Goal: Transaction & Acquisition: Purchase product/service

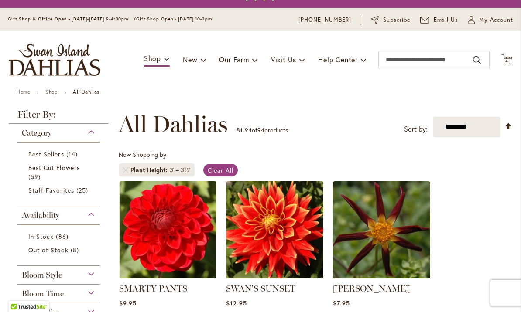
scroll to position [18, 0]
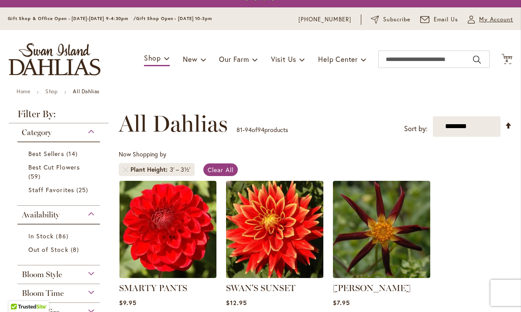
click at [490, 24] on span "My Account" at bounding box center [496, 19] width 34 height 9
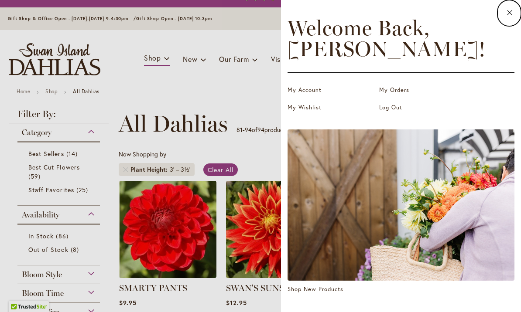
click at [303, 110] on link "My Wishlist" at bounding box center [330, 107] width 87 height 9
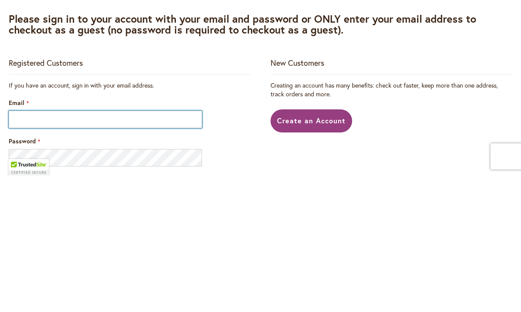
scroll to position [136, 0]
type input "**********"
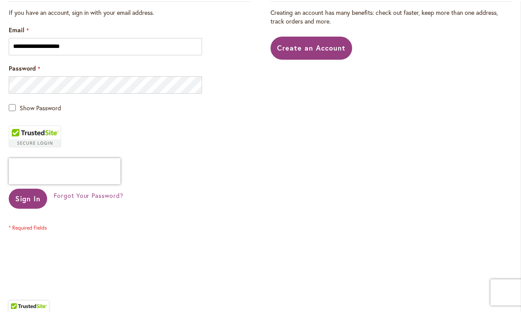
scroll to position [210, 0]
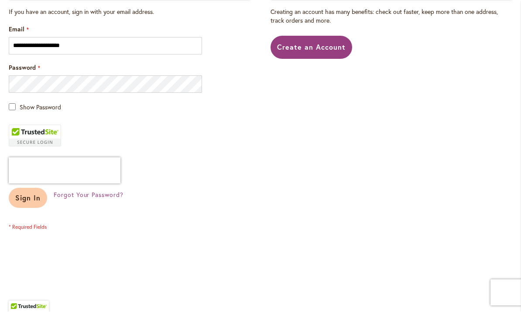
click at [25, 195] on span "Sign In" at bounding box center [27, 198] width 25 height 9
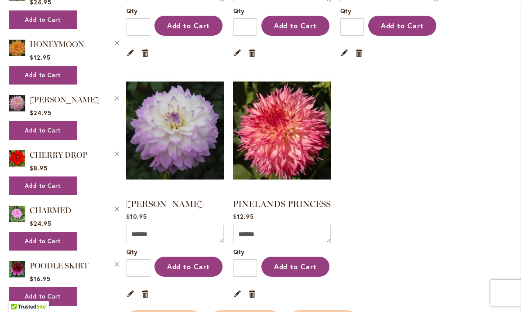
scroll to position [602, 0]
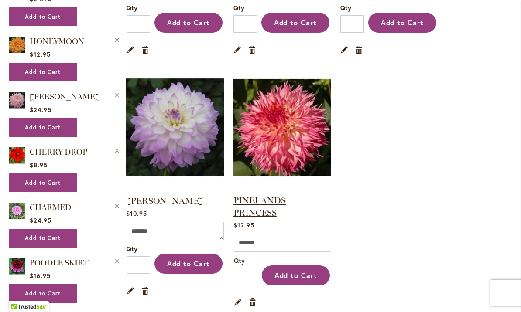
click at [279, 200] on link "PINELANDS PRINCESS" at bounding box center [259, 206] width 52 height 23
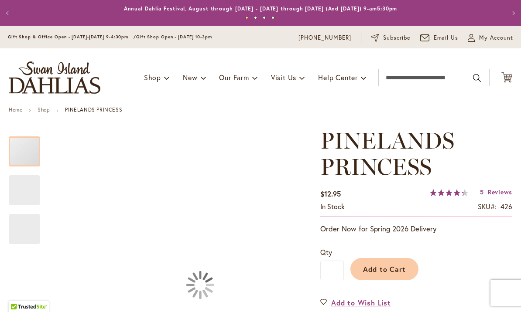
type input "*****"
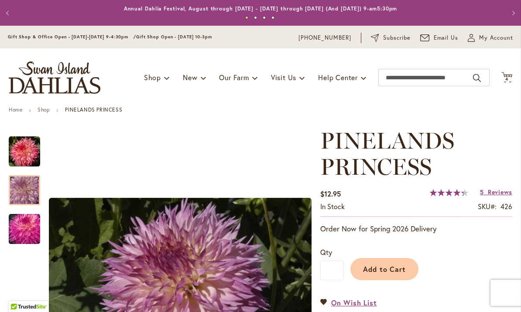
click at [21, 184] on div at bounding box center [24, 190] width 31 height 30
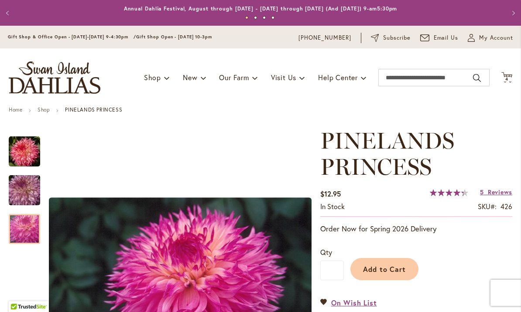
click at [22, 228] on img "PINELANDS PRINCESS" at bounding box center [24, 229] width 63 height 42
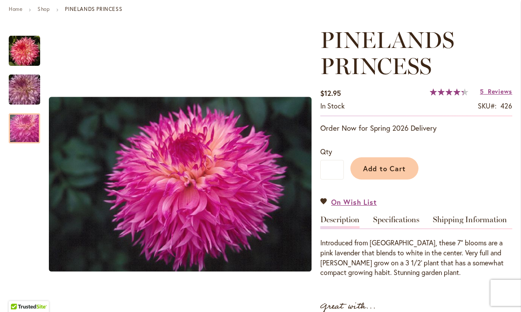
scroll to position [97, 0]
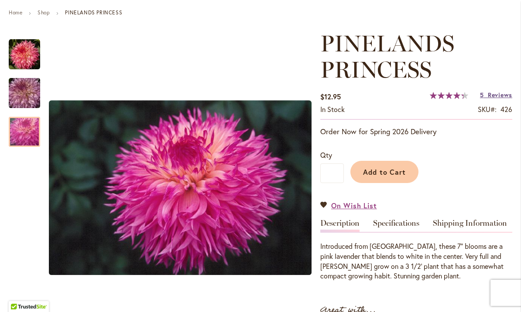
click at [492, 98] on span "Reviews" at bounding box center [499, 95] width 24 height 8
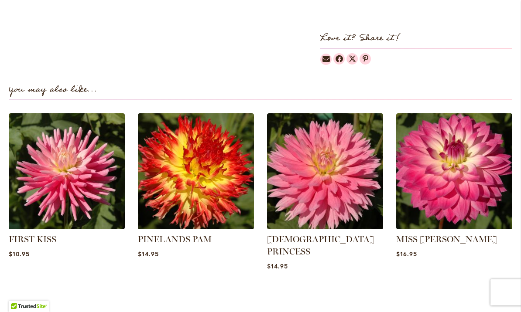
scroll to position [584, 0]
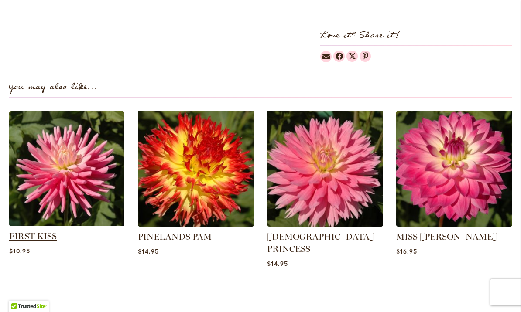
click at [34, 232] on link "FIRST KISS" at bounding box center [33, 237] width 48 height 10
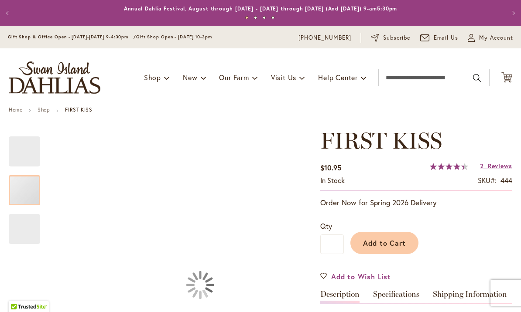
type input "*****"
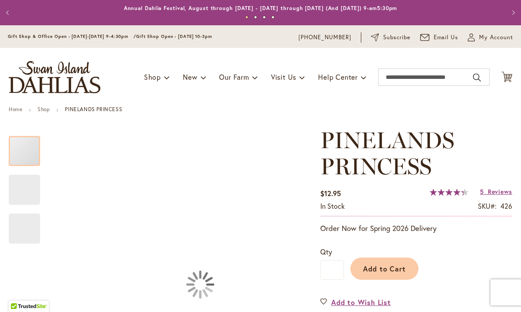
scroll to position [0, 0]
type input "*****"
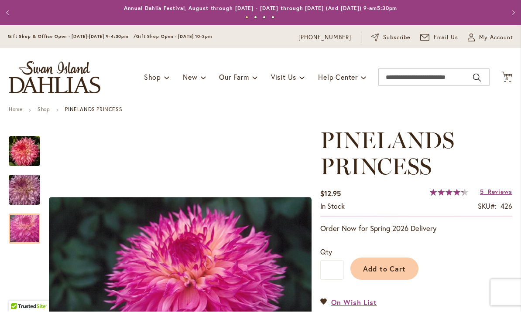
click at [20, 226] on img "PINELANDS PRINCESS" at bounding box center [24, 229] width 63 height 42
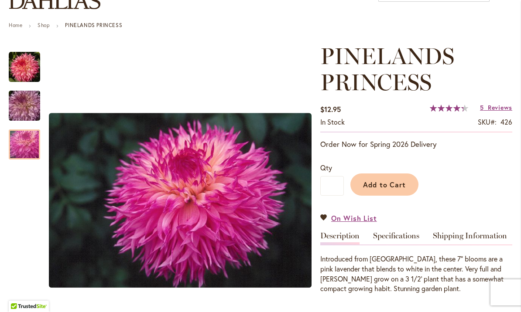
scroll to position [84, 0]
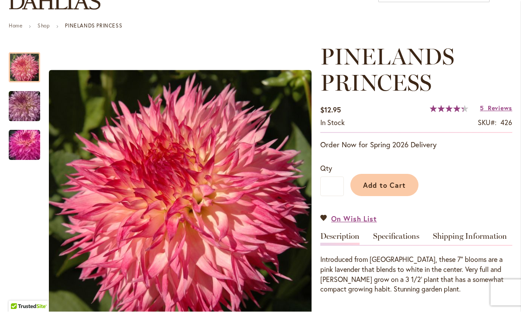
click at [28, 66] on img "PINELANDS PRINCESS" at bounding box center [24, 67] width 31 height 31
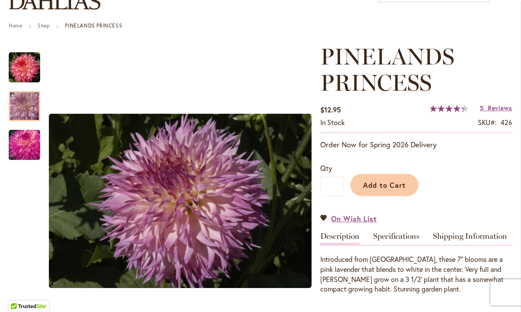
click at [30, 108] on img "PINELANDS PRINCESS" at bounding box center [24, 107] width 63 height 42
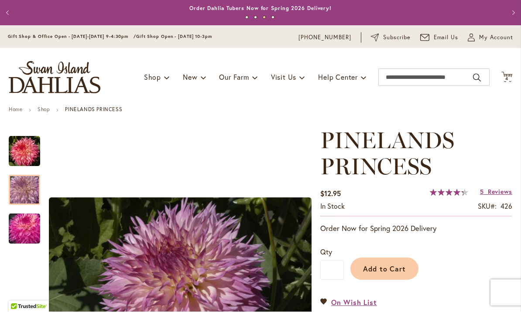
scroll to position [0, 0]
click at [508, 80] on span "4" at bounding box center [506, 79] width 3 height 6
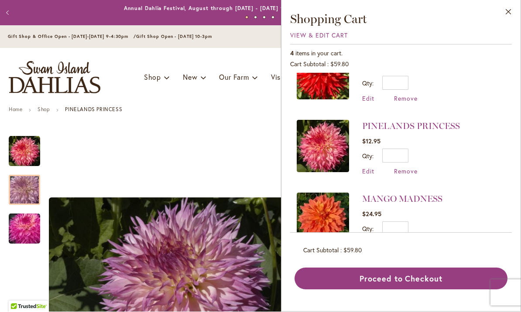
scroll to position [104, 0]
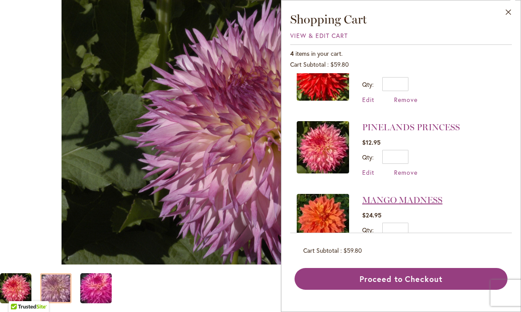
click at [426, 201] on link "MANGO MADNESS" at bounding box center [402, 200] width 80 height 10
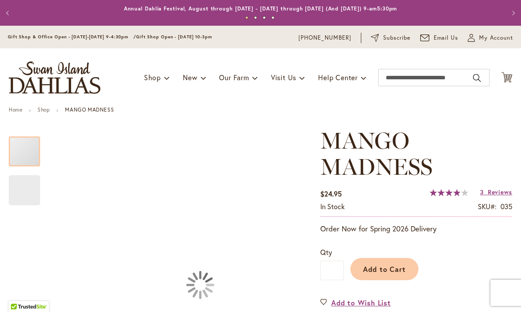
type input "*****"
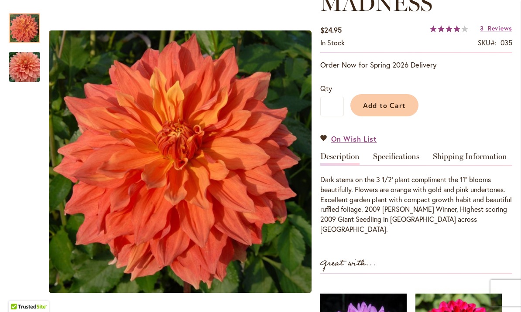
scroll to position [183, 0]
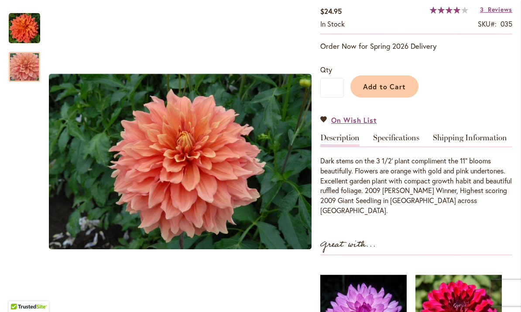
click at [16, 69] on img "Mango Madness" at bounding box center [24, 67] width 63 height 42
click at [496, 12] on span "Reviews" at bounding box center [499, 9] width 24 height 8
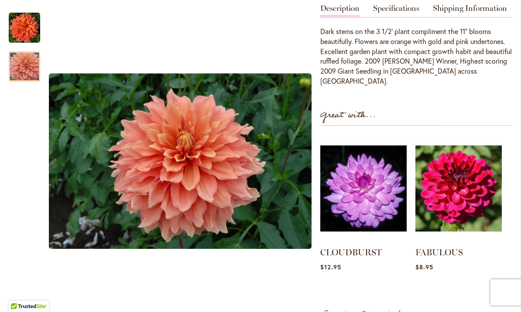
scroll to position [311, 0]
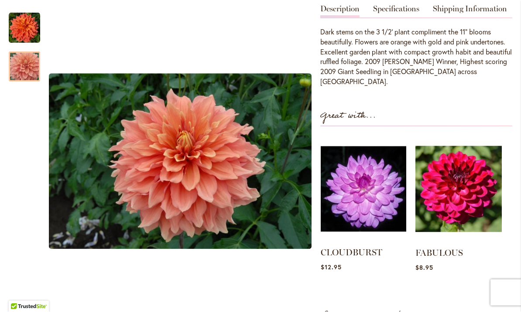
click at [364, 182] on img at bounding box center [362, 189] width 85 height 107
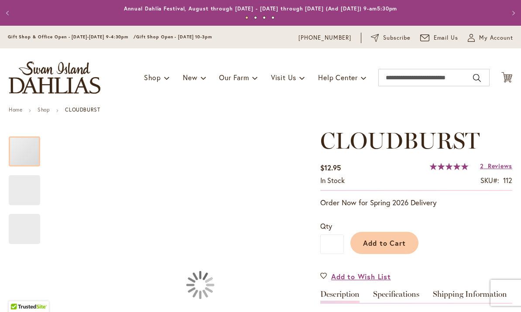
type input "*****"
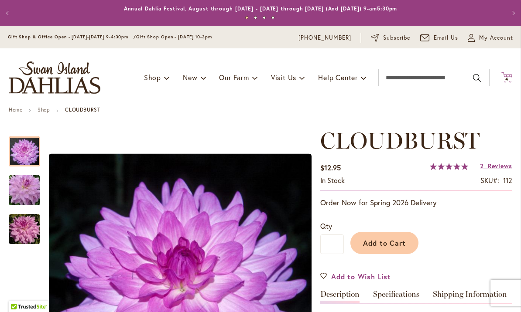
click at [509, 74] on icon "Cart .cls-1 { fill: #231f20; }" at bounding box center [506, 77] width 11 height 11
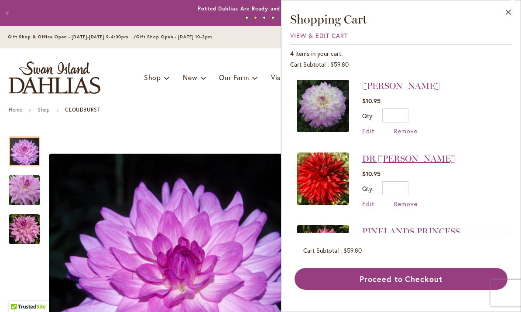
click at [372, 158] on link "DR [PERSON_NAME]" at bounding box center [408, 158] width 93 height 10
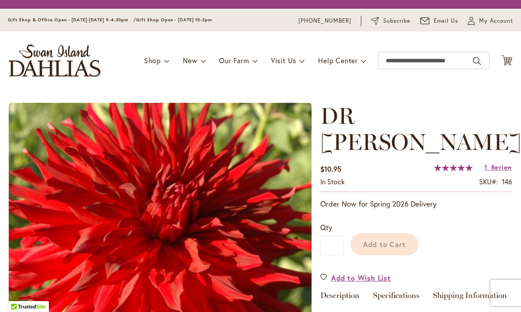
type input "*****"
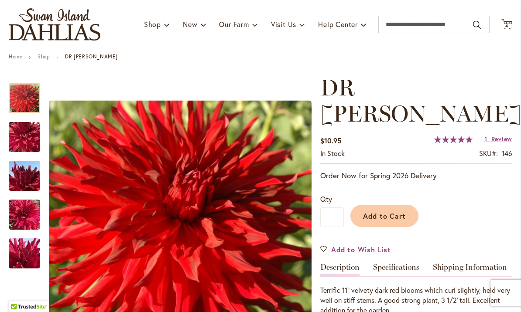
scroll to position [54, 0]
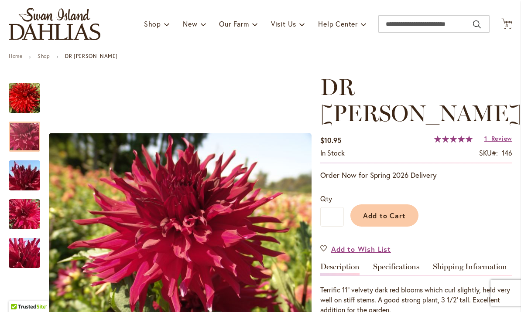
click at [14, 131] on div at bounding box center [24, 137] width 31 height 30
click at [20, 171] on img "DR LES" at bounding box center [24, 175] width 63 height 47
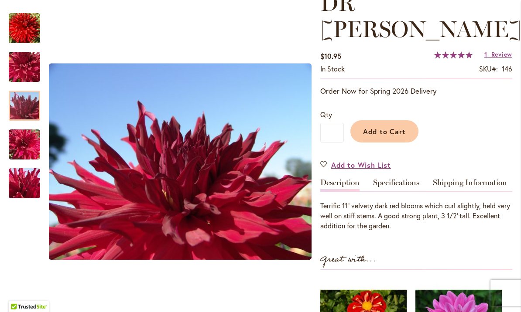
scroll to position [138, 0]
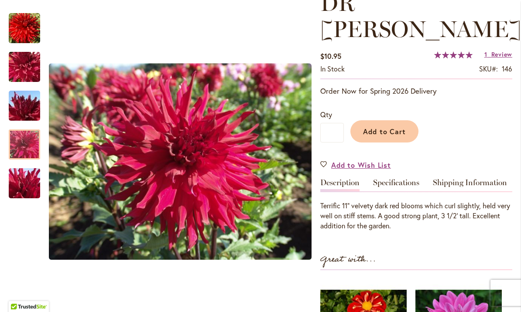
click at [24, 140] on img "DR LES" at bounding box center [24, 144] width 63 height 47
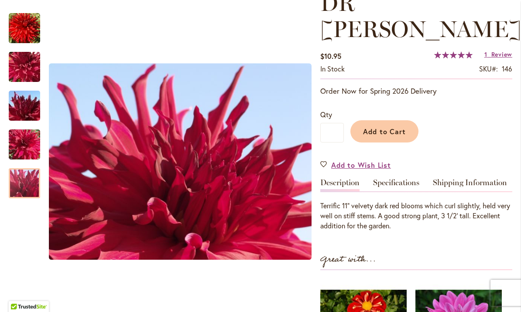
click at [25, 181] on img "DR LES" at bounding box center [24, 183] width 63 height 47
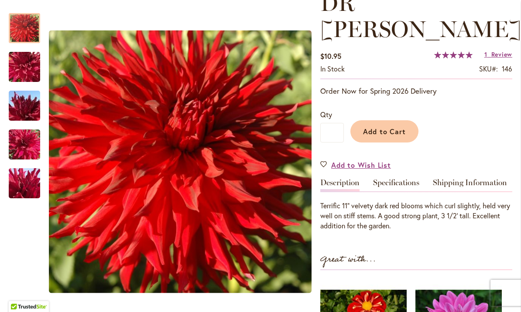
click at [14, 17] on img "DR LES" at bounding box center [24, 28] width 31 height 31
click at [501, 50] on span "Review" at bounding box center [501, 54] width 21 height 8
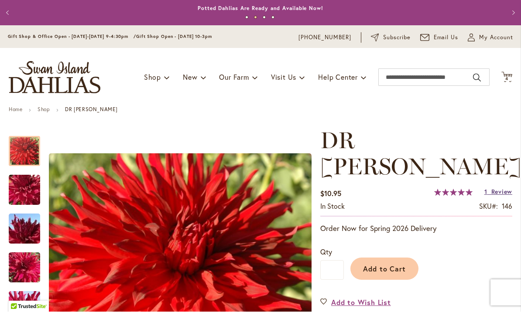
scroll to position [0, 0]
click at [510, 77] on span "4 4 items" at bounding box center [506, 79] width 9 height 4
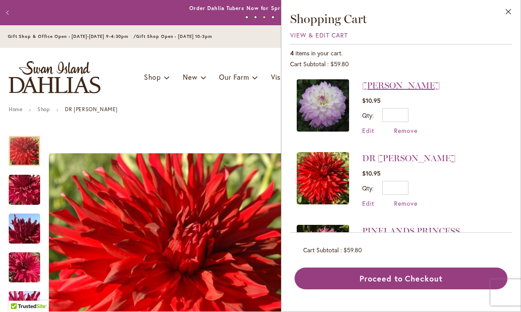
click at [426, 89] on link "[PERSON_NAME]" at bounding box center [401, 86] width 78 height 10
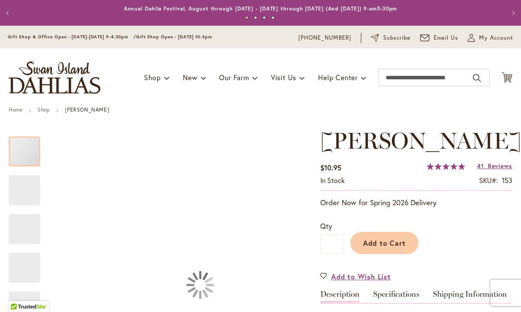
type input "*****"
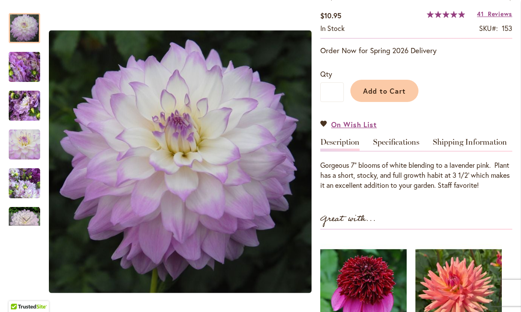
scroll to position [155, 0]
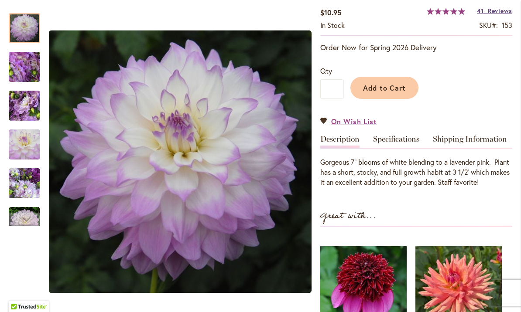
click at [489, 15] on span "Reviews" at bounding box center [499, 11] width 24 height 8
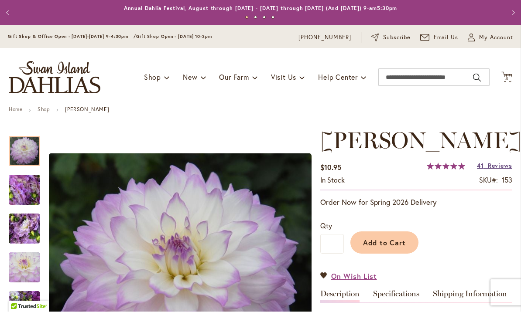
scroll to position [0, 0]
click at [510, 75] on icon "Cart .cls-1 { fill: #231f20; }" at bounding box center [506, 77] width 11 height 11
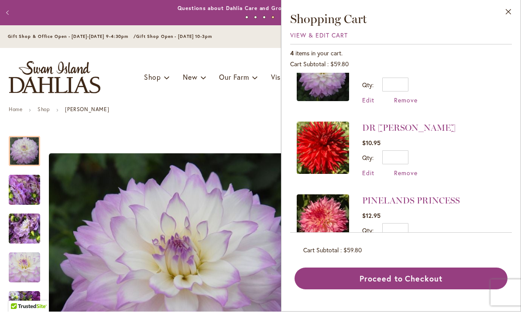
scroll to position [31, 0]
click at [371, 131] on link "DR [PERSON_NAME]" at bounding box center [408, 128] width 93 height 10
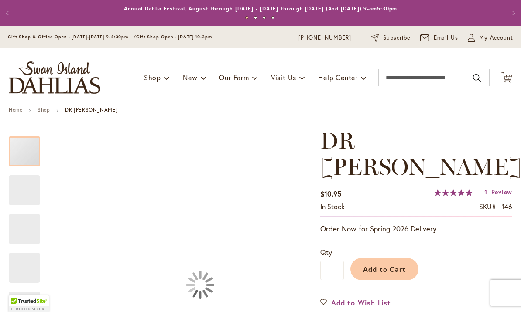
type input "*****"
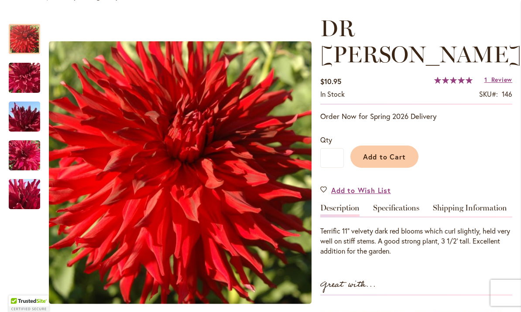
scroll to position [113, 0]
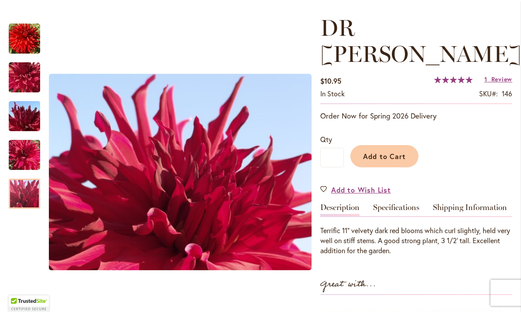
click at [24, 201] on img "DR LES" at bounding box center [24, 193] width 63 height 47
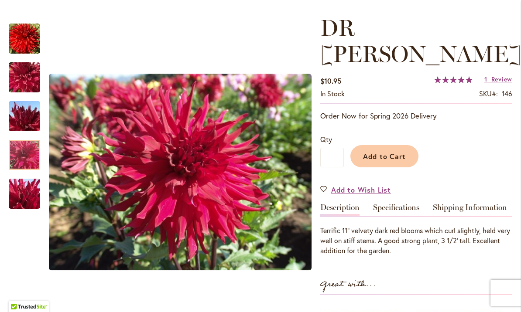
click at [32, 154] on img "DR LES" at bounding box center [24, 155] width 63 height 47
click at [29, 122] on img "DR LES" at bounding box center [24, 116] width 63 height 47
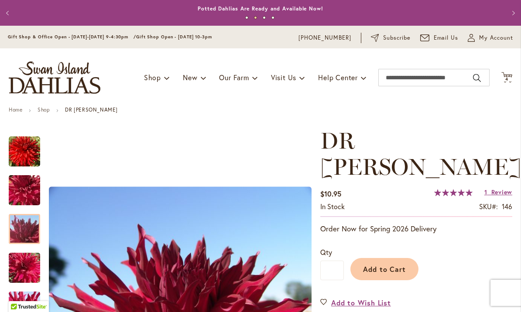
scroll to position [0, 0]
click at [511, 73] on icon "Cart .cls-1 { fill: #231f20; }" at bounding box center [506, 77] width 11 height 11
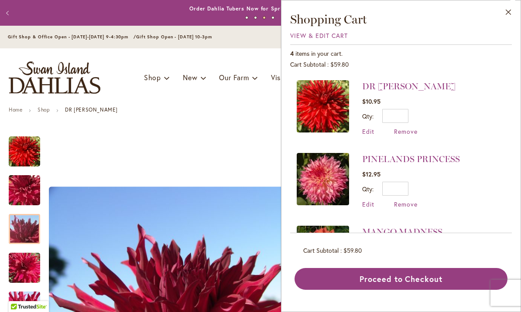
scroll to position [73, 0]
click at [407, 134] on span "Remove" at bounding box center [406, 131] width 24 height 8
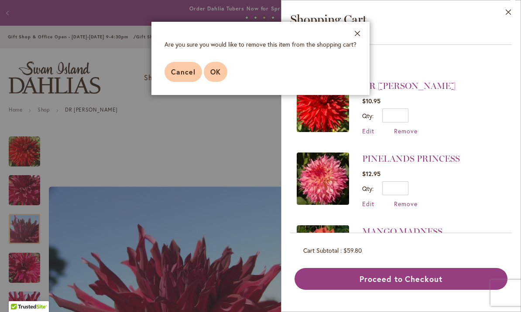
click at [219, 73] on span "OK" at bounding box center [215, 71] width 10 height 9
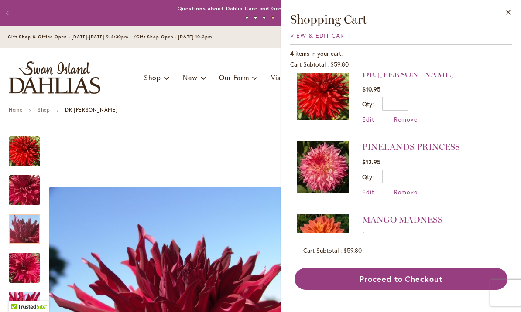
scroll to position [32, 0]
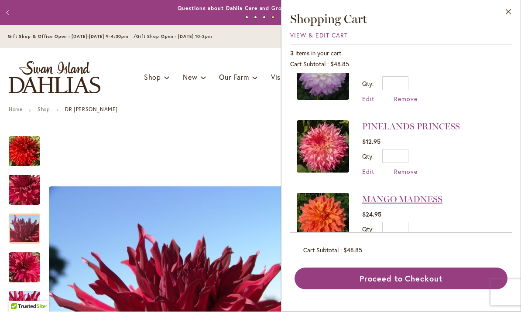
click at [417, 202] on link "MANGO MADNESS" at bounding box center [402, 199] width 80 height 10
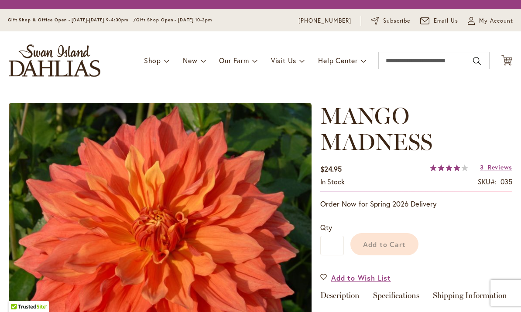
type input "*****"
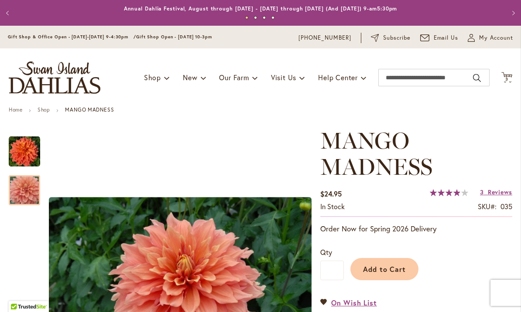
click at [23, 191] on img "Mango Madness" at bounding box center [24, 191] width 63 height 42
click at [481, 41] on span "My Account" at bounding box center [496, 38] width 34 height 9
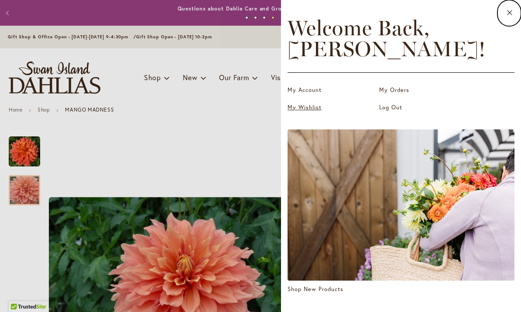
click at [298, 107] on link "My Wishlist" at bounding box center [330, 107] width 87 height 9
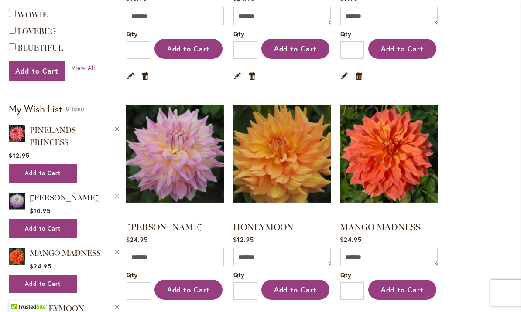
scroll to position [337, 0]
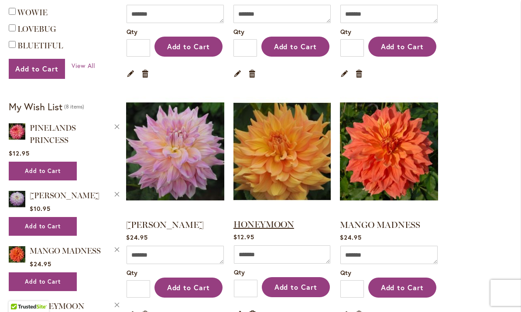
click at [263, 228] on link "HONEYMOON" at bounding box center [263, 224] width 61 height 10
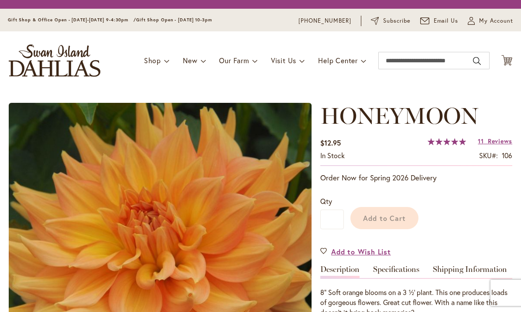
type input "*****"
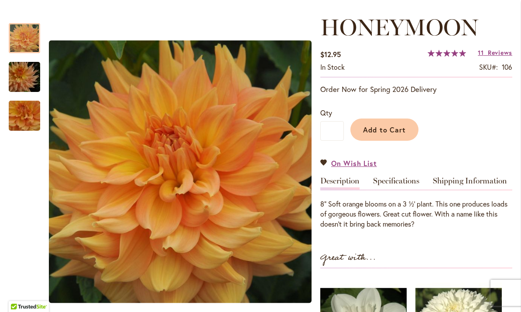
scroll to position [114, 0]
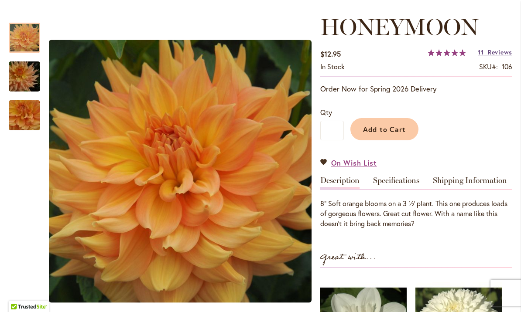
click at [492, 56] on span "Reviews" at bounding box center [499, 52] width 24 height 8
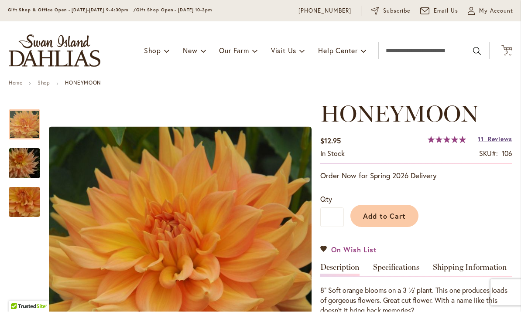
scroll to position [29, 0]
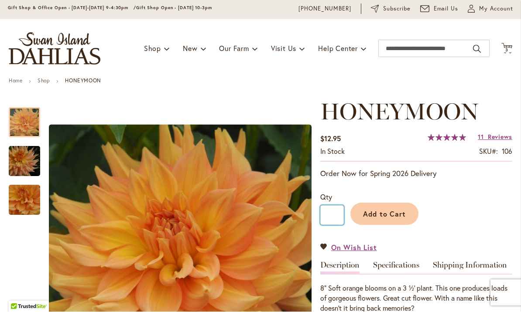
click at [336, 214] on input "*" at bounding box center [332, 216] width 24 height 20
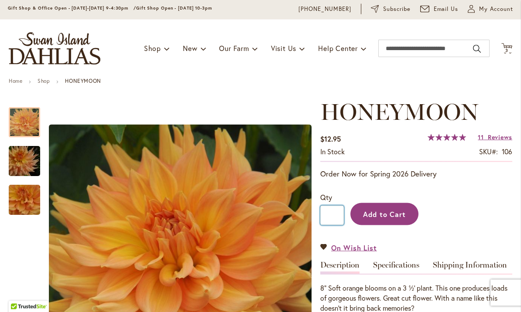
type input "*"
click at [381, 218] on span "Add to Cart" at bounding box center [384, 214] width 43 height 9
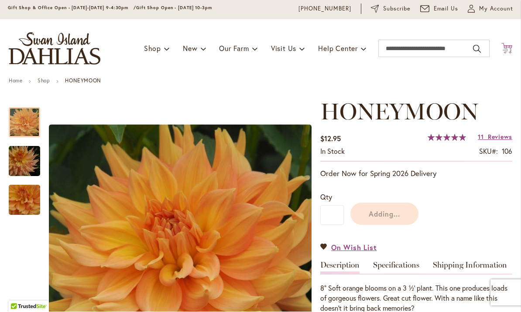
click at [504, 51] on img at bounding box center [507, 50] width 10 height 10
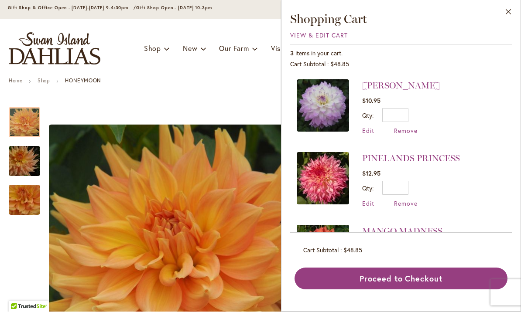
scroll to position [0, 0]
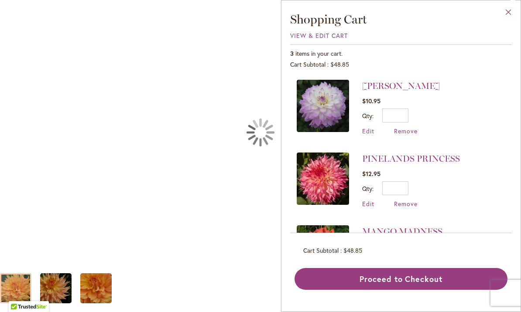
click at [511, 11] on button "Close" at bounding box center [508, 13] width 24 height 27
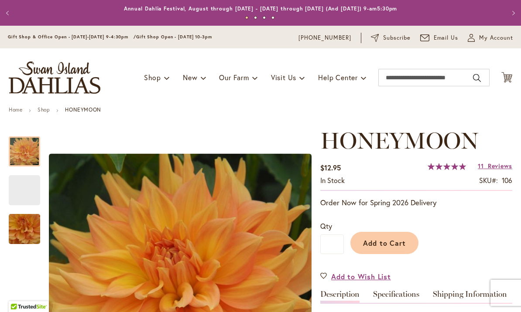
type input "*****"
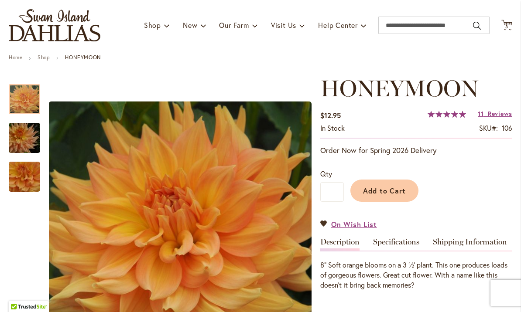
scroll to position [54, 0]
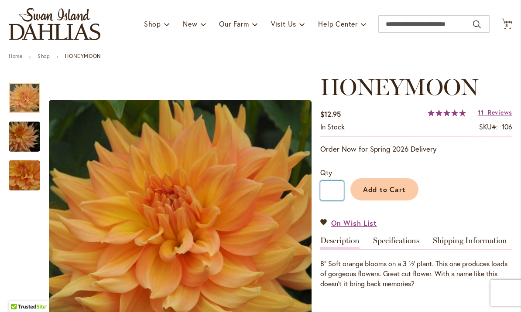
click at [333, 189] on input "*" at bounding box center [332, 191] width 24 height 20
type input "*"
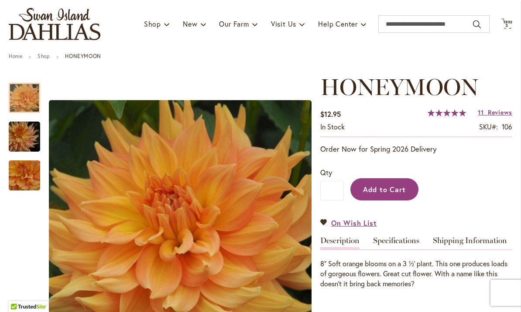
click at [377, 188] on span "Add to Cart" at bounding box center [384, 189] width 43 height 9
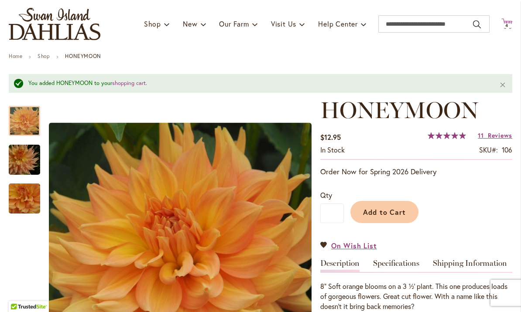
click at [506, 27] on span "4" at bounding box center [506, 26] width 3 height 6
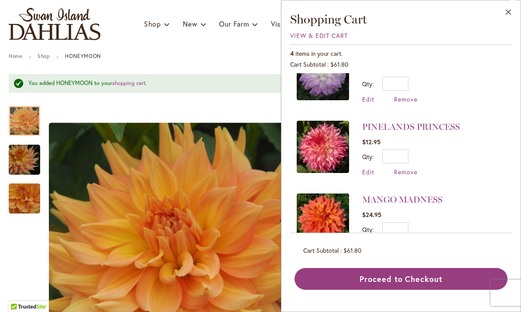
scroll to position [104, 0]
click at [385, 201] on link "MANGO MADNESS" at bounding box center [402, 200] width 80 height 10
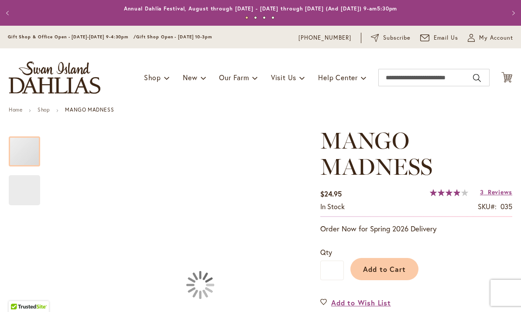
type input "*****"
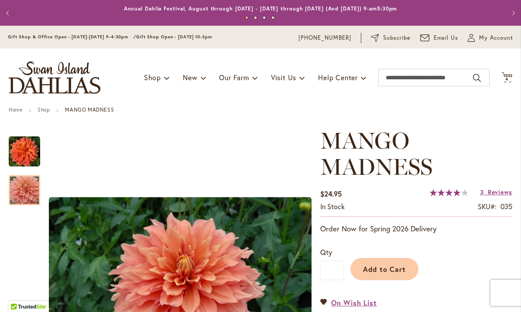
click at [21, 189] on img "Mango Madness" at bounding box center [24, 191] width 63 height 42
click at [510, 80] on span "4 4 items" at bounding box center [506, 79] width 9 height 4
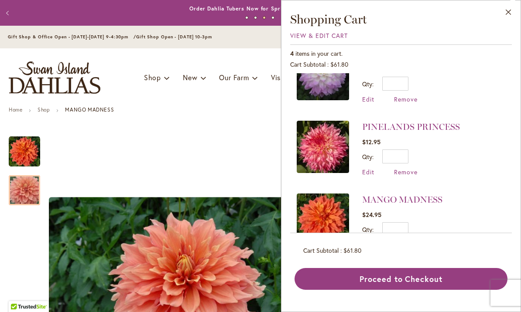
scroll to position [104, 0]
click at [403, 246] on span "Remove" at bounding box center [406, 245] width 24 height 8
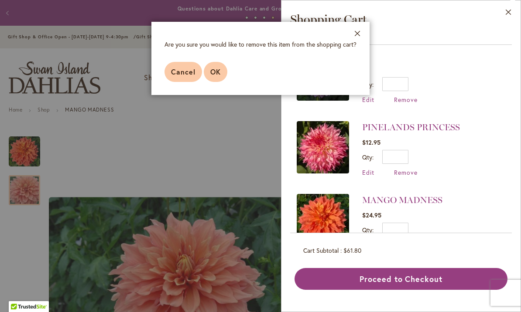
click at [218, 67] on span "OK" at bounding box center [215, 71] width 10 height 9
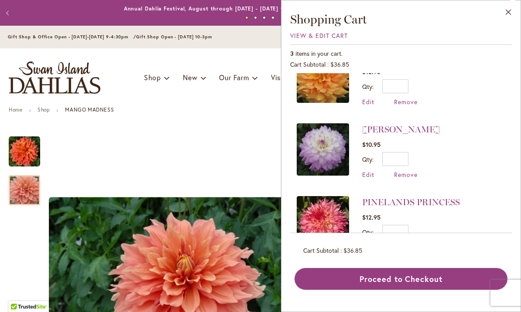
scroll to position [28, 0]
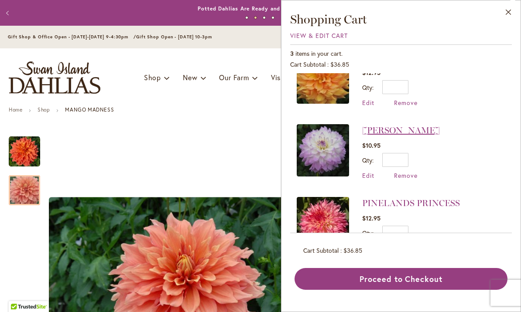
click at [391, 133] on link "[PERSON_NAME]" at bounding box center [401, 130] width 78 height 10
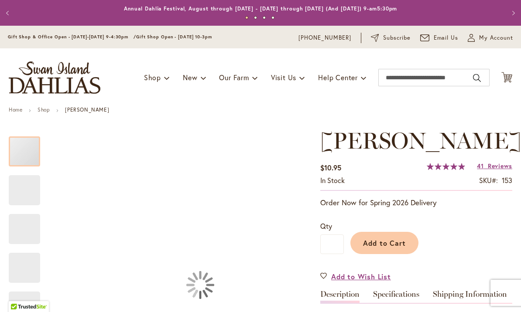
type input "*****"
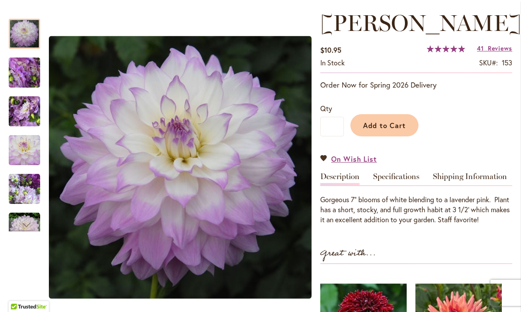
scroll to position [117, 0]
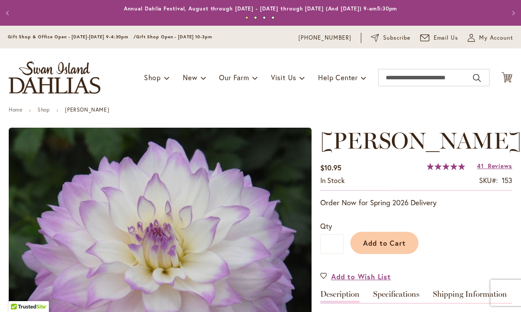
type input "*****"
